Goal: Task Accomplishment & Management: Use online tool/utility

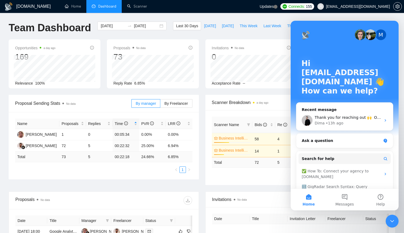
click at [393, 219] on icon "Close Intercom Messenger" at bounding box center [392, 221] width 6 height 6
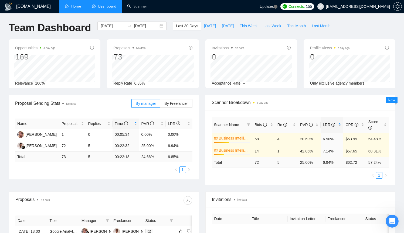
click at [75, 6] on link "Home" at bounding box center [73, 6] width 16 height 5
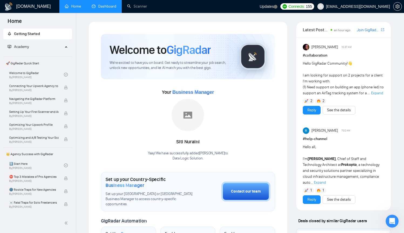
click at [103, 6] on link "Dashboard" at bounding box center [104, 6] width 25 height 5
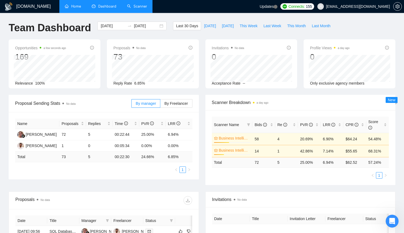
click at [133, 6] on link "Scanner" at bounding box center [137, 6] width 20 height 5
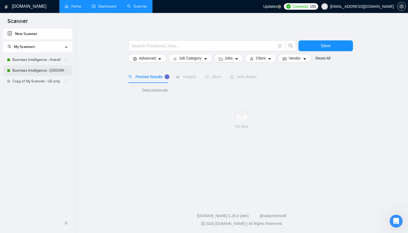
click at [52, 69] on link "Business Intelligence - [GEOGRAPHIC_DATA]" at bounding box center [37, 70] width 51 height 11
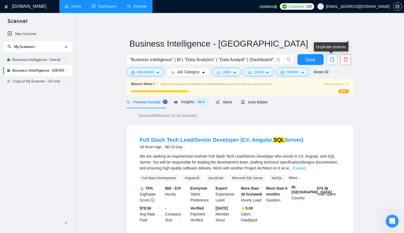
click at [332, 61] on icon "copy" at bounding box center [331, 59] width 5 height 5
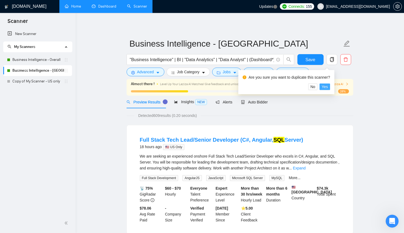
click at [327, 88] on span "Yes" at bounding box center [324, 87] width 6 height 6
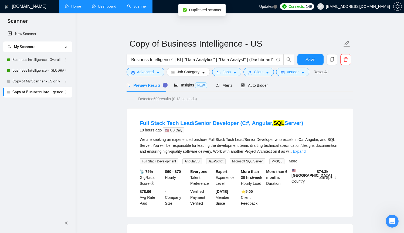
click at [45, 93] on link "Copy of Business Intelligence - US" at bounding box center [37, 92] width 51 height 11
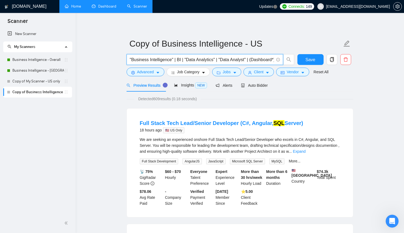
click at [131, 59] on input ""Business Intelligence" | BI | "Data Analytics" | "Data Analyst" | (Dashboard*)…" at bounding box center [202, 59] width 144 height 7
drag, startPoint x: 129, startPoint y: 59, endPoint x: 132, endPoint y: 60, distance: 2.7
click at [132, 60] on span ""Business Intelligence" | BI | "Data Analytics" | "Data Analyst" | (Dashboard*)…" at bounding box center [204, 59] width 156 height 11
drag, startPoint x: 130, startPoint y: 60, endPoint x: 214, endPoint y: 61, distance: 83.9
click at [214, 61] on input ""Business Intelligence" | BI | "Data Analytics" | "Data Analyst" | (Dashboard*)…" at bounding box center [202, 59] width 144 height 7
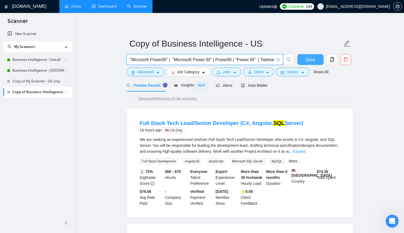
drag, startPoint x: 259, startPoint y: 60, endPoint x: 297, endPoint y: 61, distance: 38.0
click at [297, 61] on div ""Microsoft PowerBI" | "Microsoft Power BI" | PowerBI | "Power BI" | Tableau | T…" at bounding box center [238, 60] width 226 height 13
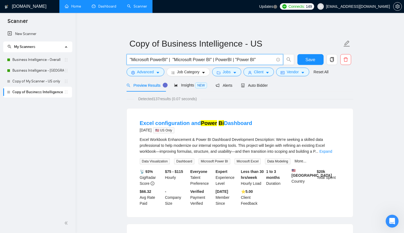
click at [261, 60] on input ""Microsoft PowerBI" | "Microsoft Power BI" | PowerBI | "Power BI"" at bounding box center [202, 59] width 144 height 7
drag, startPoint x: 270, startPoint y: 59, endPoint x: 261, endPoint y: 59, distance: 8.6
click at [261, 59] on input ""Microsoft PowerBI" | "Microsoft Power BI" | PowerBI | "Power BI" | "BI"" at bounding box center [202, 59] width 144 height 7
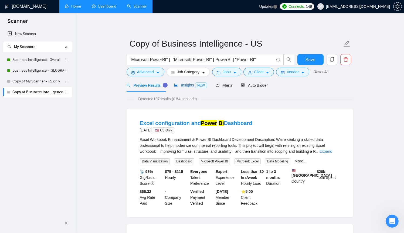
click at [188, 84] on span "Insights NEW" at bounding box center [190, 85] width 33 height 4
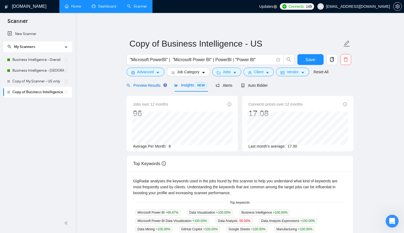
click at [146, 87] on span "Preview Results" at bounding box center [145, 85] width 39 height 4
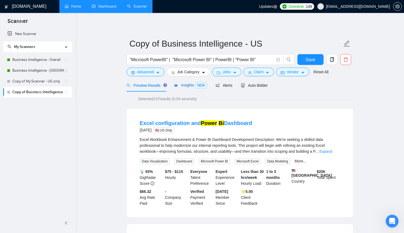
click at [186, 84] on span "Insights NEW" at bounding box center [190, 85] width 33 height 4
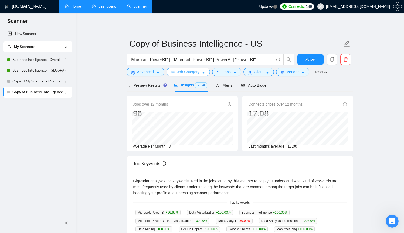
click at [197, 71] on span "Job Category" at bounding box center [188, 72] width 22 height 6
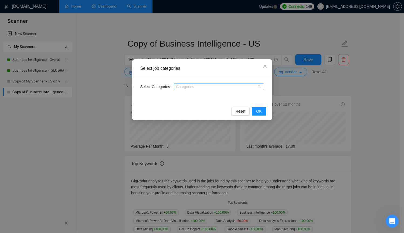
click at [218, 86] on div at bounding box center [216, 87] width 82 height 4
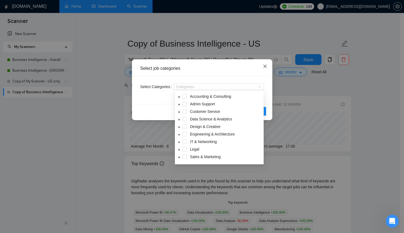
click at [266, 67] on icon "close" at bounding box center [265, 66] width 4 height 4
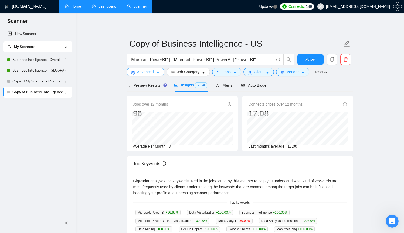
click at [153, 74] on span "Advanced" at bounding box center [145, 72] width 17 height 6
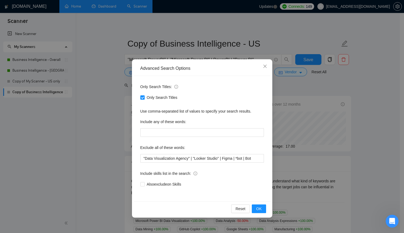
click at [213, 178] on div "Include skills list in the search:" at bounding box center [201, 174] width 123 height 11
click at [258, 208] on span "OK" at bounding box center [258, 209] width 5 height 6
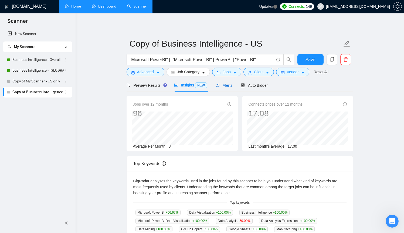
click at [229, 87] on span "Alerts" at bounding box center [223, 85] width 17 height 4
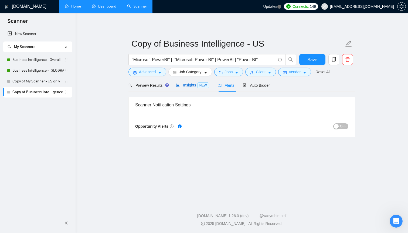
click at [193, 86] on span "Insights NEW" at bounding box center [192, 85] width 33 height 4
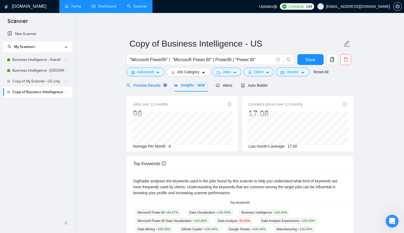
click at [153, 85] on span "Preview Results" at bounding box center [145, 85] width 39 height 4
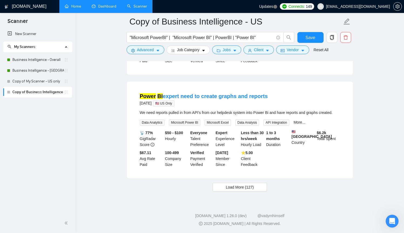
scroll to position [1132, 0]
click at [244, 187] on span "Load More (127)" at bounding box center [240, 187] width 28 height 6
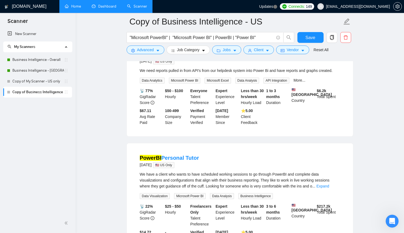
click at [392, 91] on main "Copy of Business Intelligence - US "Microsoft PowerBI" | "Microsoft Power BI" |…" at bounding box center [239, 112] width 311 height 2444
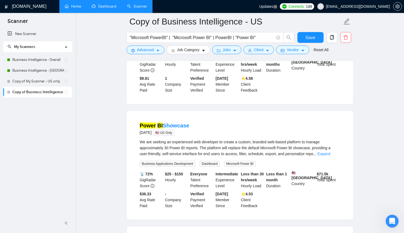
scroll to position [1946, 0]
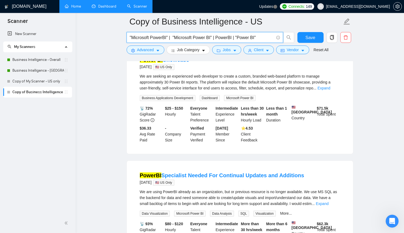
click at [262, 38] on input ""Microsoft PowerBI" | "Microsoft Power BI" | PowerBI | "Power BI"" at bounding box center [202, 37] width 144 height 7
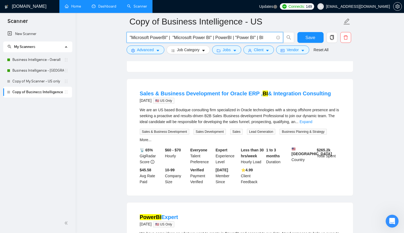
scroll to position [983, 0]
click at [312, 124] on link "Expand" at bounding box center [305, 121] width 13 height 4
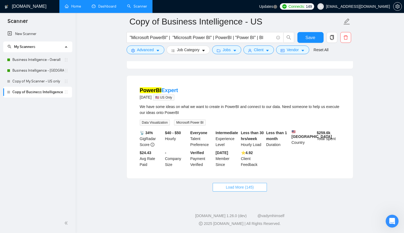
scroll to position [1247, 0]
click at [229, 188] on span "Load More (145)" at bounding box center [240, 187] width 28 height 6
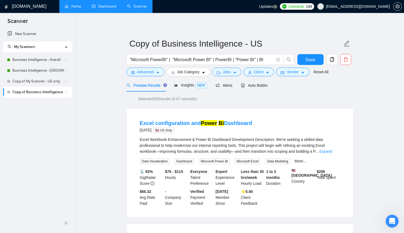
scroll to position [0, 0]
click at [191, 85] on span "Insights NEW" at bounding box center [190, 85] width 33 height 4
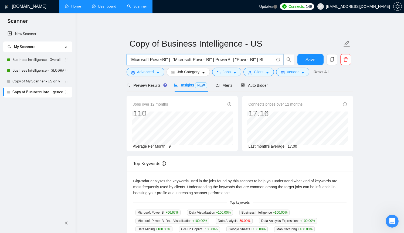
drag, startPoint x: 269, startPoint y: 58, endPoint x: 259, endPoint y: 58, distance: 9.7
click at [259, 58] on input ""Microsoft PowerBI" | "Microsoft Power BI" | PowerBI | "Power BI" | BI" at bounding box center [202, 59] width 144 height 7
type input ""Microsoft PowerBI" | "Microsoft Power BI" | PowerBI | "Power BI""
click at [233, 73] on button "Jobs" at bounding box center [226, 72] width 29 height 9
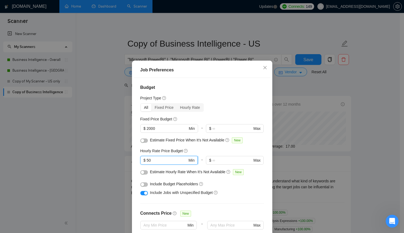
drag, startPoint x: 161, startPoint y: 160, endPoint x: 145, endPoint y: 160, distance: 15.4
click at [146, 160] on input "50" at bounding box center [166, 160] width 41 height 6
type input "55"
click at [239, 197] on div "Include Jobs with Unspecified Budget" at bounding box center [201, 192] width 123 height 9
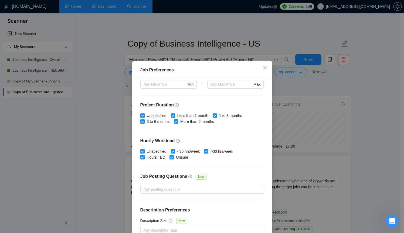
scroll to position [141, 0]
click at [194, 189] on div at bounding box center [199, 190] width 115 height 6
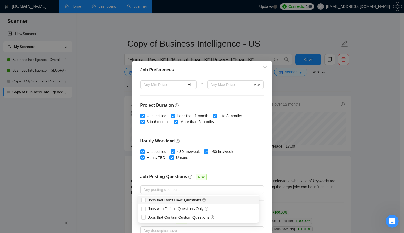
click at [222, 178] on div "Job Posting Questions New" at bounding box center [201, 180] width 123 height 12
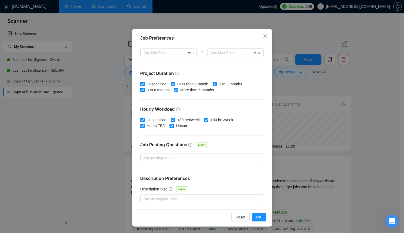
scroll to position [32, 0]
click at [250, 186] on div "Budget Project Type All Fixed Price Hourly Rate Fixed Price Budget $ 2000 Min -…" at bounding box center [202, 127] width 136 height 163
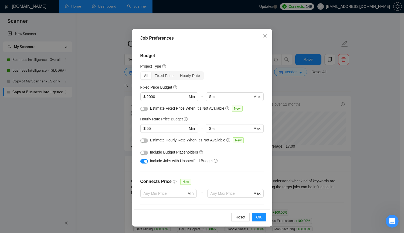
scroll to position [0, 0]
click at [167, 73] on div "Fixed Price" at bounding box center [163, 76] width 25 height 8
click at [151, 72] on input "Fixed Price" at bounding box center [151, 72] width 0 height 0
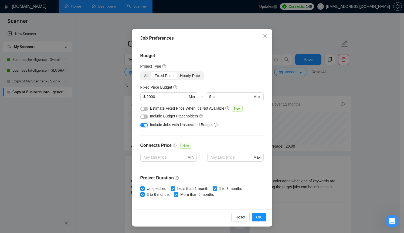
click at [187, 75] on div "Hourly Rate" at bounding box center [190, 76] width 26 height 8
click at [177, 72] on input "Hourly Rate" at bounding box center [177, 72] width 0 height 0
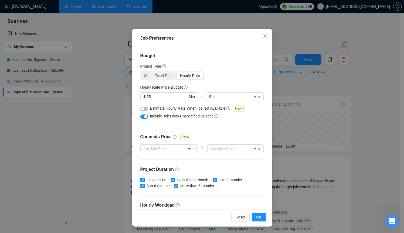
click at [142, 76] on div "All" at bounding box center [146, 76] width 11 height 8
click at [141, 72] on input "All" at bounding box center [141, 72] width 0 height 0
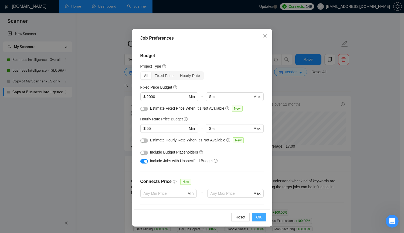
click at [260, 218] on button "OK" at bounding box center [259, 217] width 14 height 9
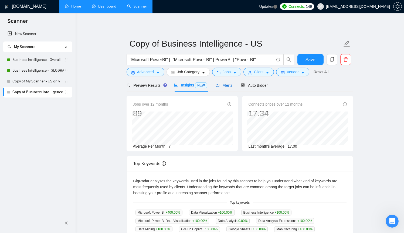
click at [229, 83] on span "Alerts" at bounding box center [223, 85] width 17 height 4
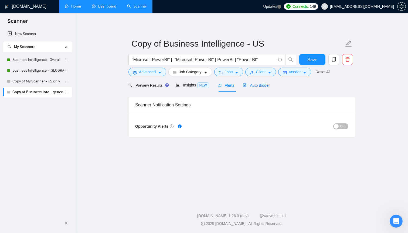
click at [253, 84] on span "Auto Bidder" at bounding box center [256, 85] width 27 height 4
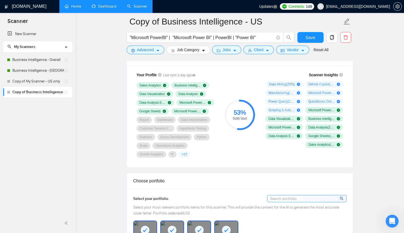
scroll to position [364, 0]
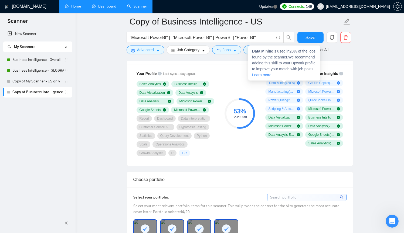
click at [298, 83] on icon "plus-circle" at bounding box center [298, 82] width 3 height 3
click at [287, 83] on span "Data Mining ( 20 %)" at bounding box center [282, 83] width 26 height 4
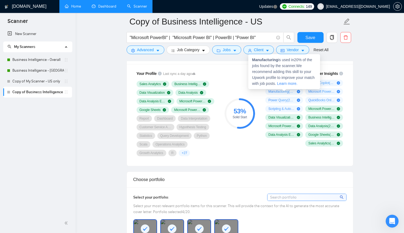
click at [297, 91] on icon "plus-circle" at bounding box center [298, 91] width 3 height 3
